Goal: Find specific page/section: Find specific page/section

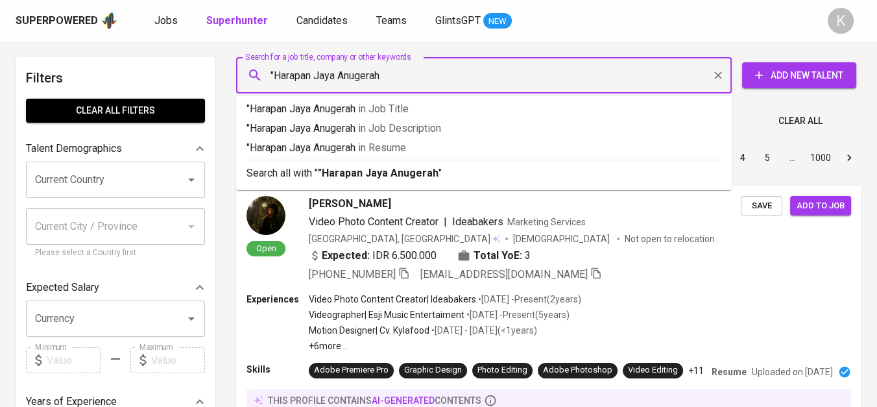
type input ""Harapan Jaya Anugerah""
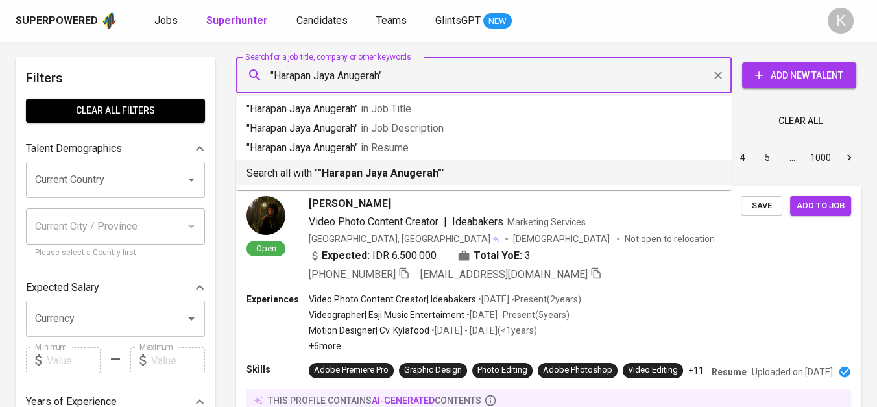
click at [387, 178] on b ""Harapan Jaya Anugerah"" at bounding box center [380, 173] width 124 height 12
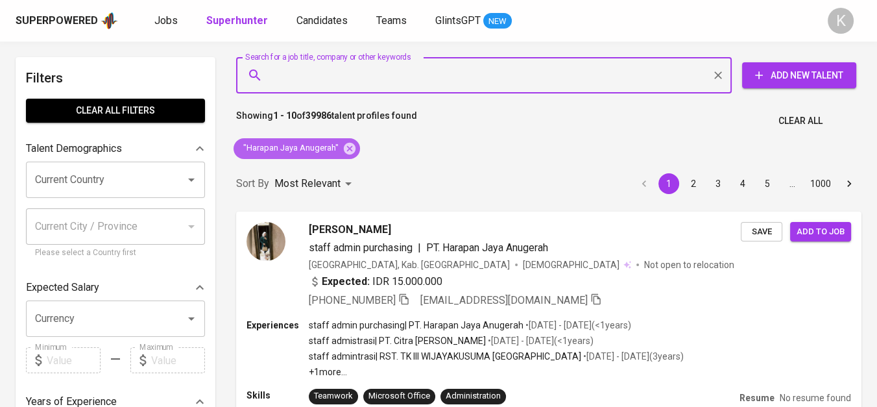
drag, startPoint x: 348, startPoint y: 147, endPoint x: 466, endPoint y: 3, distance: 187.1
click at [347, 147] on icon at bounding box center [349, 148] width 14 height 14
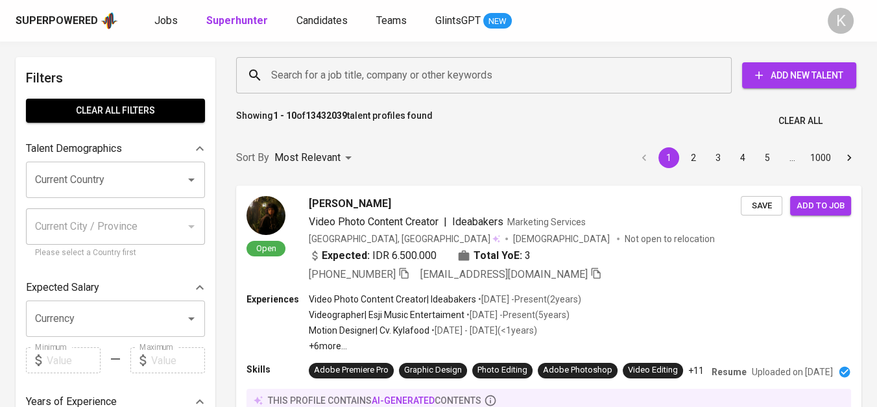
click at [328, 75] on input "Search for a job title, company or other keywords" at bounding box center [487, 75] width 438 height 25
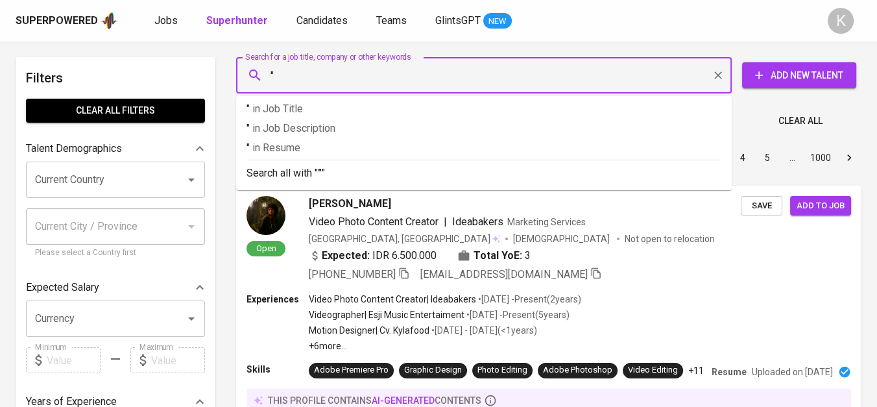
paste input "Pacific Lubritama [GEOGRAPHIC_DATA]"
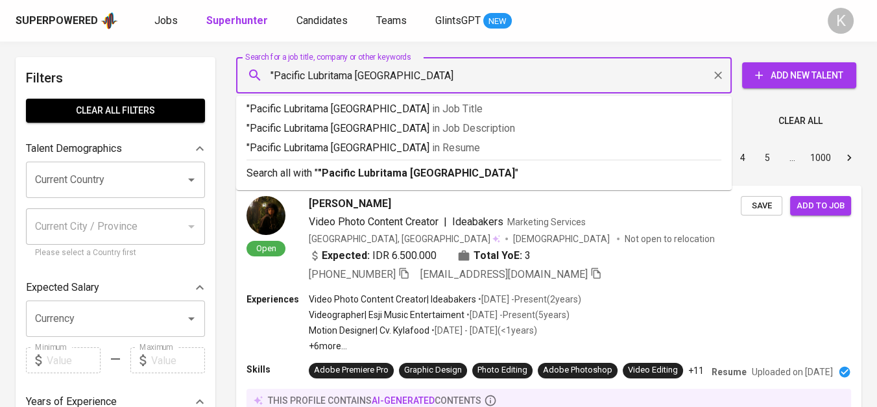
type input ""Pacific Lubritama [GEOGRAPHIC_DATA]""
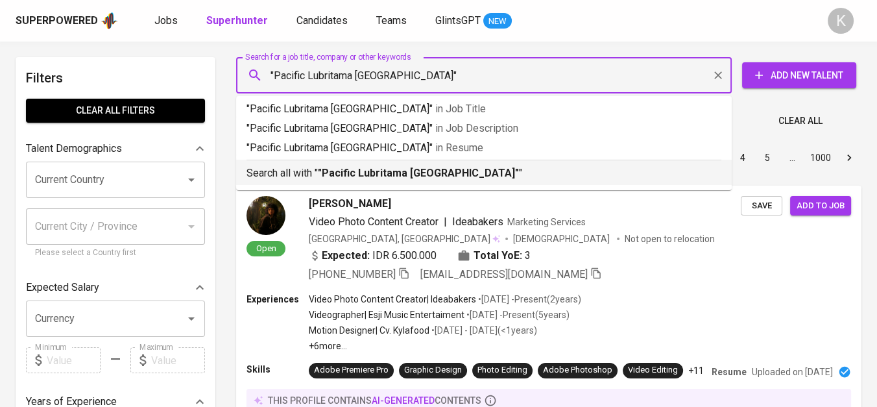
click at [402, 176] on b ""Pacific Lubritama [GEOGRAPHIC_DATA]"" at bounding box center [418, 173] width 201 height 12
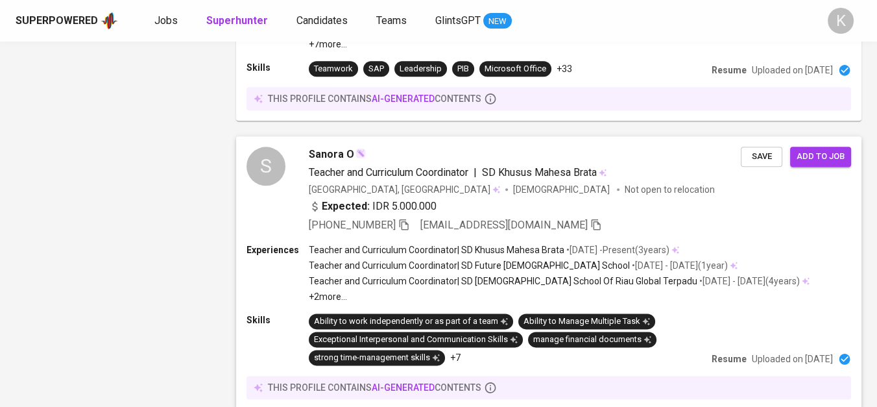
scroll to position [2090, 0]
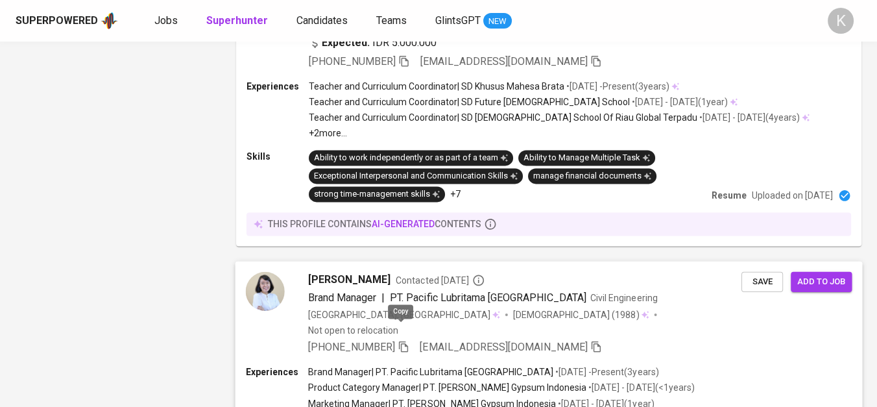
click at [402, 341] on icon "button" at bounding box center [404, 347] width 12 height 12
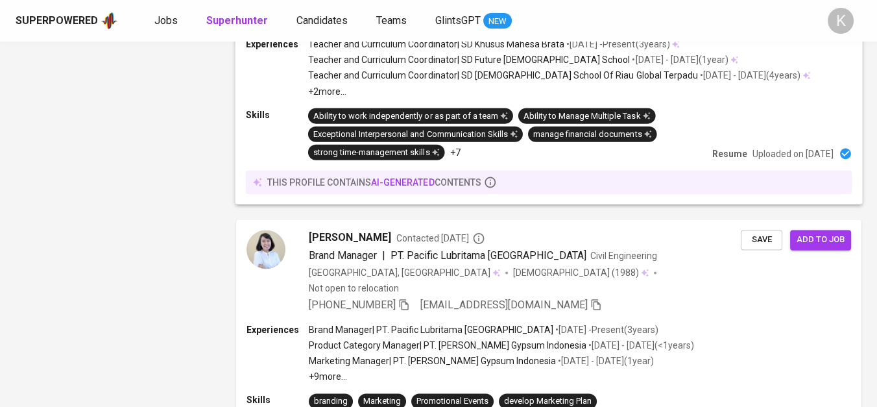
scroll to position [2162, 0]
